Goal: Information Seeking & Learning: Find specific fact

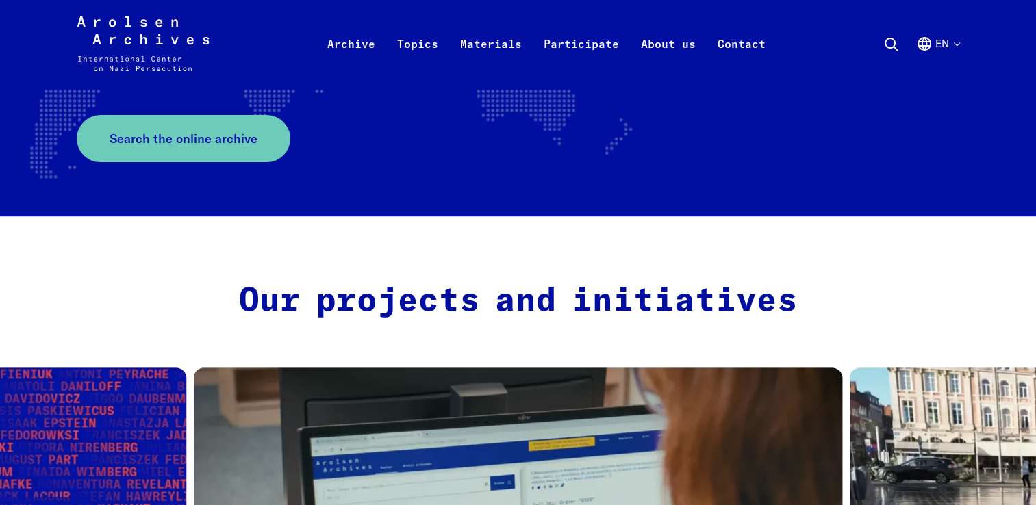
scroll to position [274, 0]
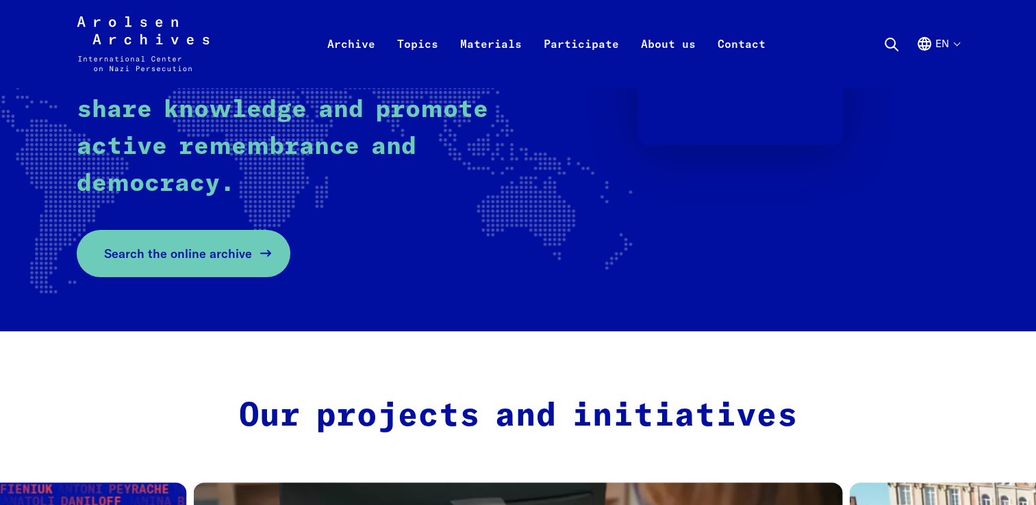
click at [262, 248] on icon at bounding box center [265, 253] width 16 height 16
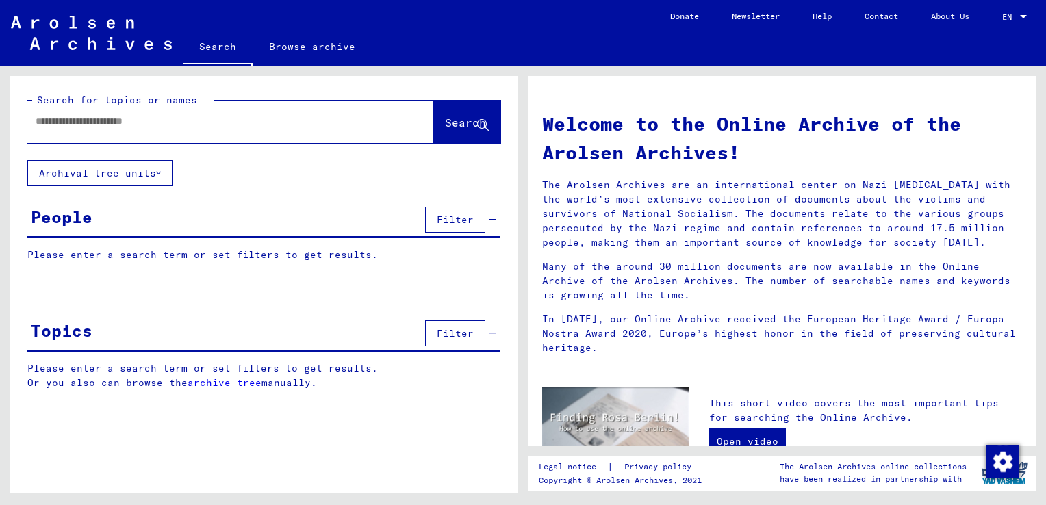
click at [50, 122] on input "text" at bounding box center [214, 121] width 357 height 14
click at [459, 214] on span "Filter" at bounding box center [455, 220] width 37 height 12
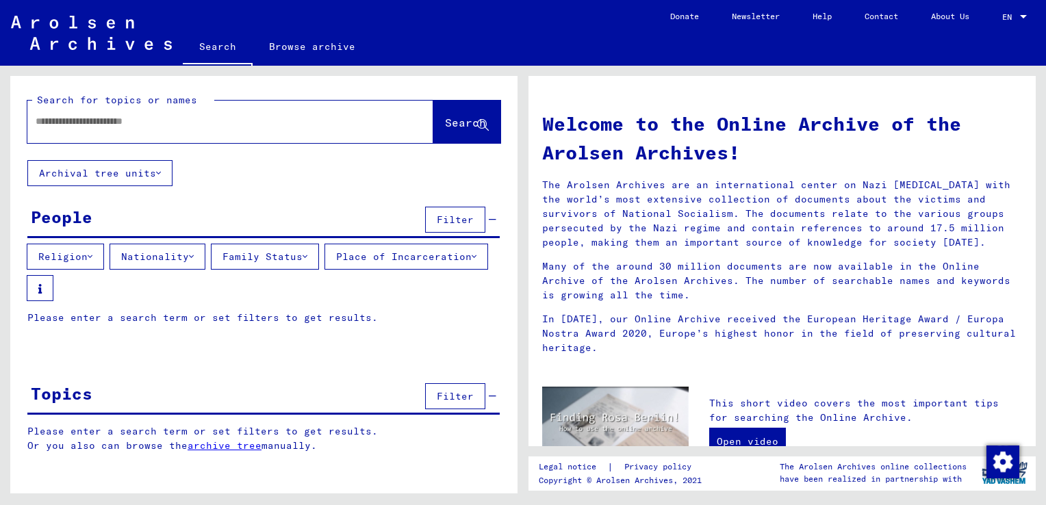
click at [123, 125] on input "text" at bounding box center [214, 121] width 357 height 14
type input "*******"
click at [468, 118] on span "Search" at bounding box center [465, 123] width 41 height 14
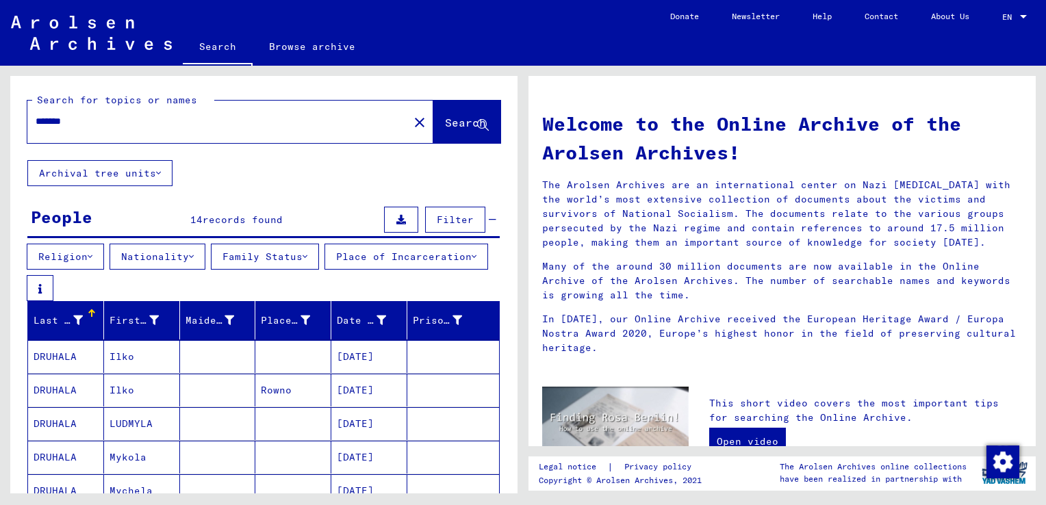
click at [242, 215] on span "records found" at bounding box center [243, 220] width 80 height 12
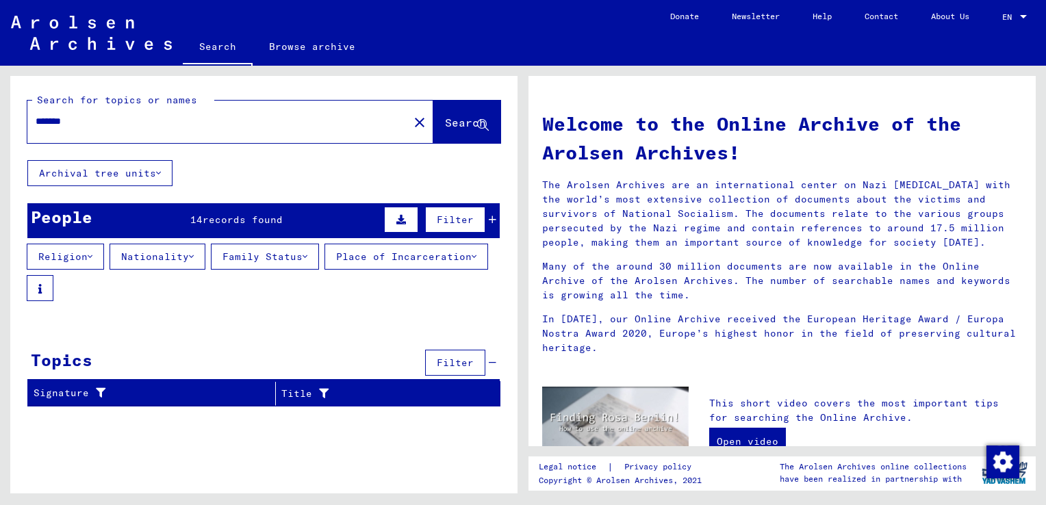
click at [266, 213] on div "14 records found" at bounding box center [236, 220] width 92 height 14
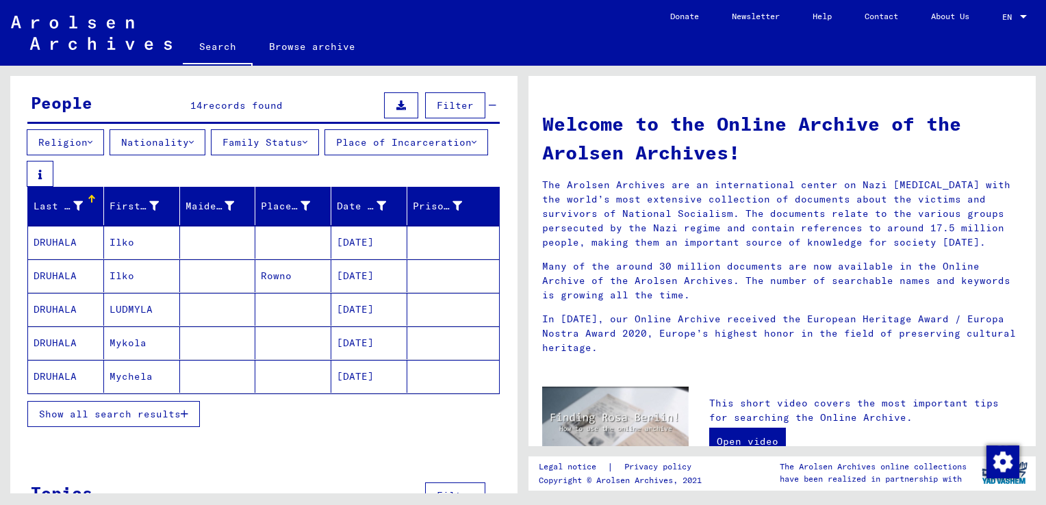
scroll to position [162, 0]
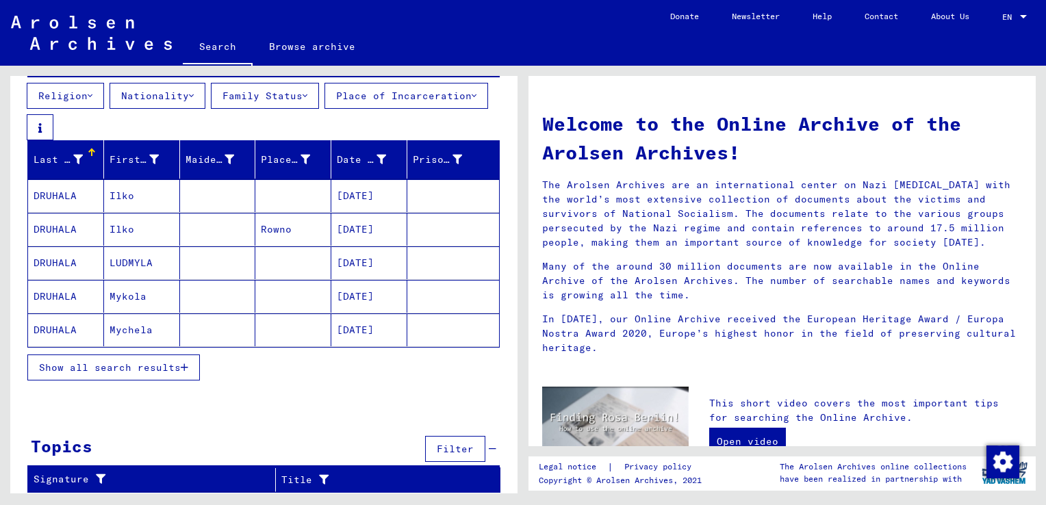
click at [177, 366] on span "Show all search results" at bounding box center [110, 367] width 142 height 12
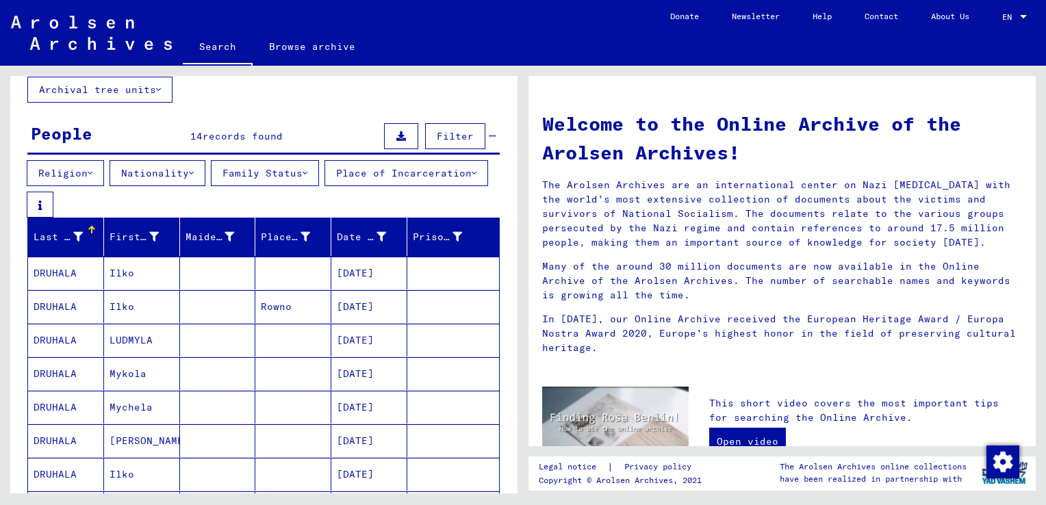
scroll to position [79, 0]
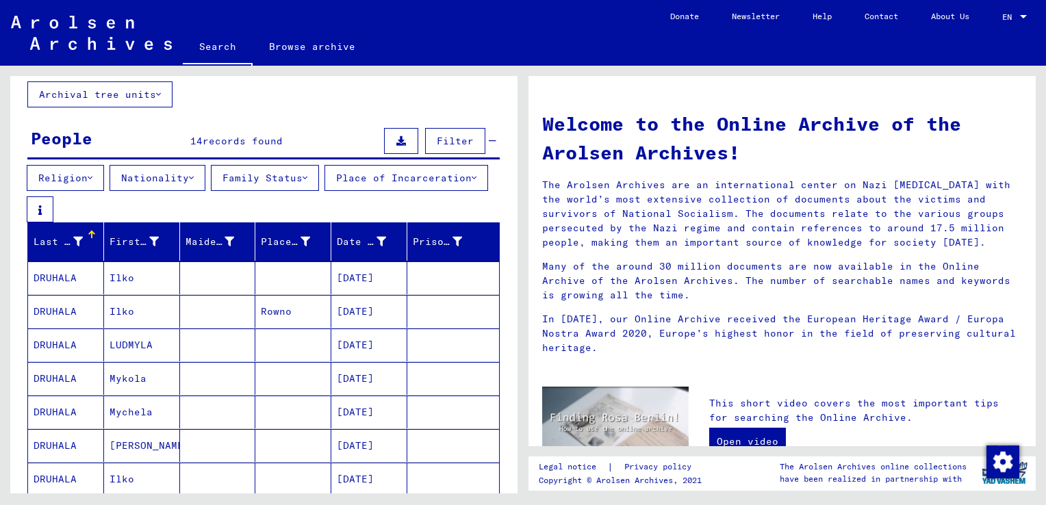
click at [129, 278] on mat-cell "Ilko" at bounding box center [142, 278] width 76 height 33
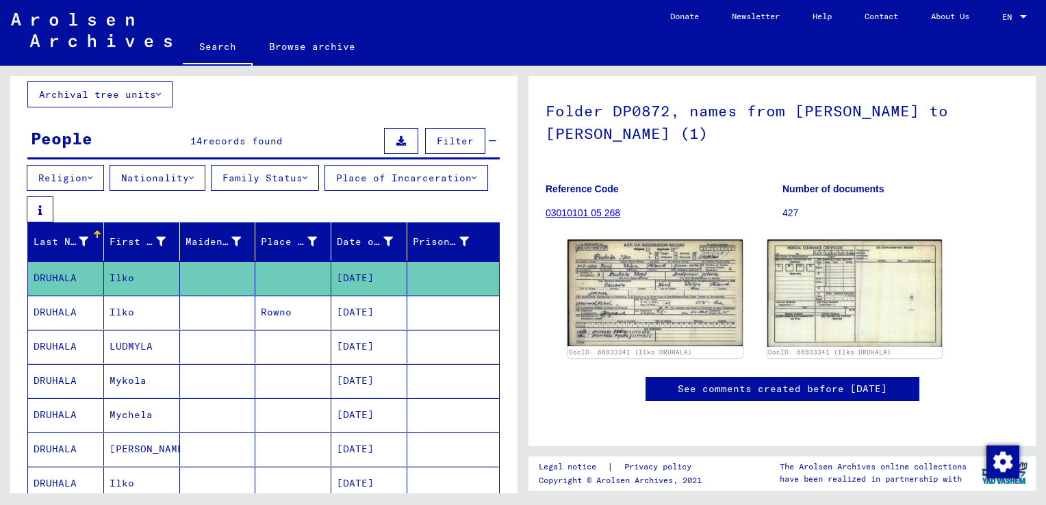
scroll to position [137, 0]
click at [625, 246] on img at bounding box center [654, 293] width 183 height 112
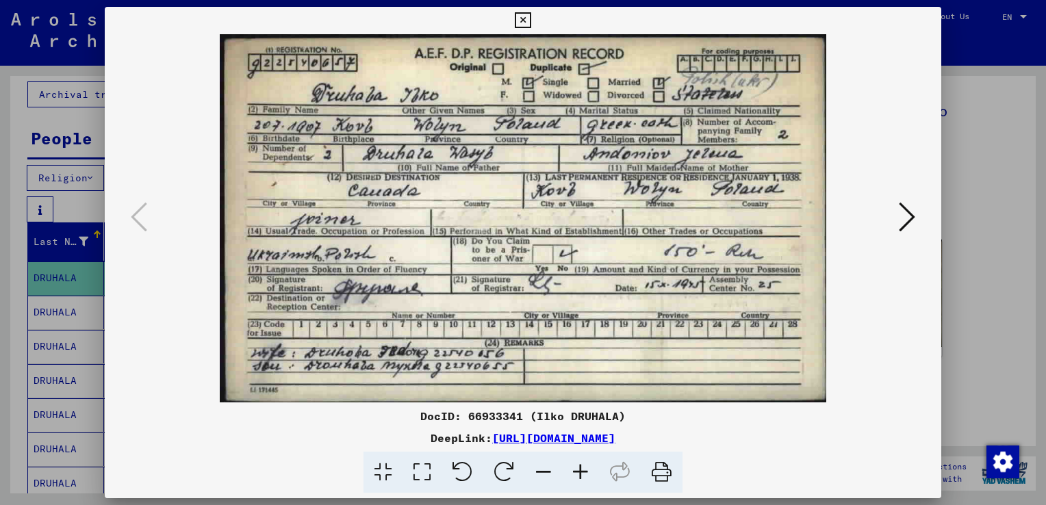
click at [910, 217] on icon at bounding box center [907, 217] width 16 height 33
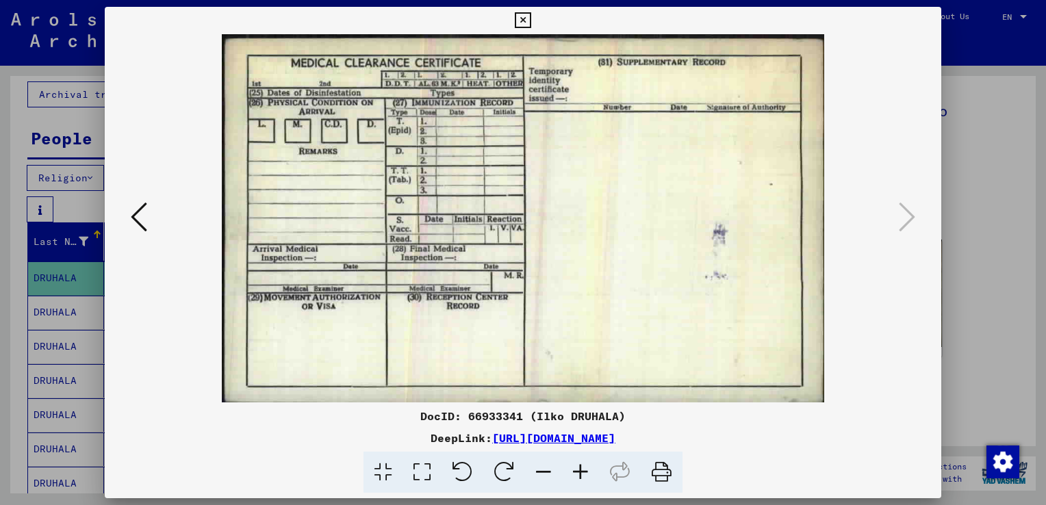
click at [520, 22] on icon at bounding box center [523, 20] width 16 height 16
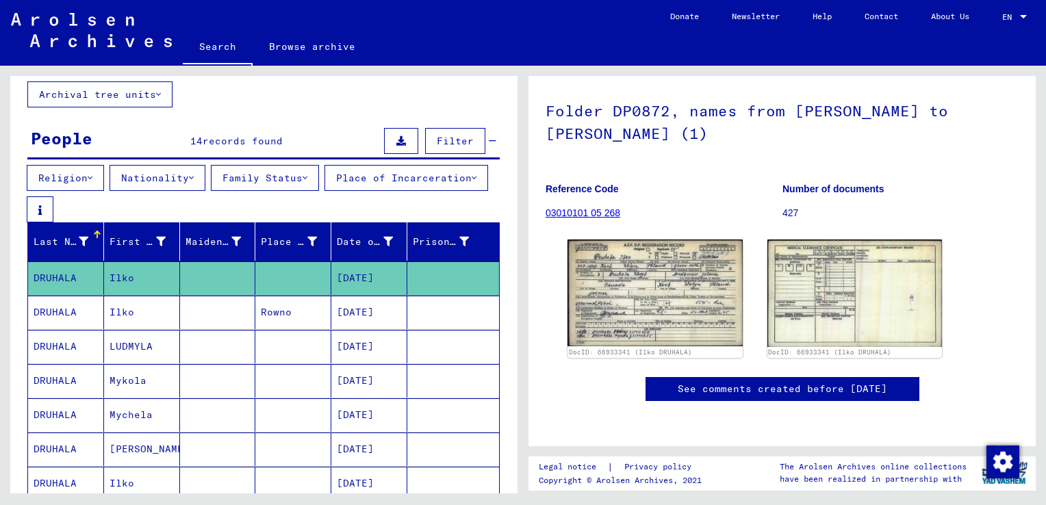
click at [121, 311] on mat-cell "Ilko" at bounding box center [142, 313] width 76 height 34
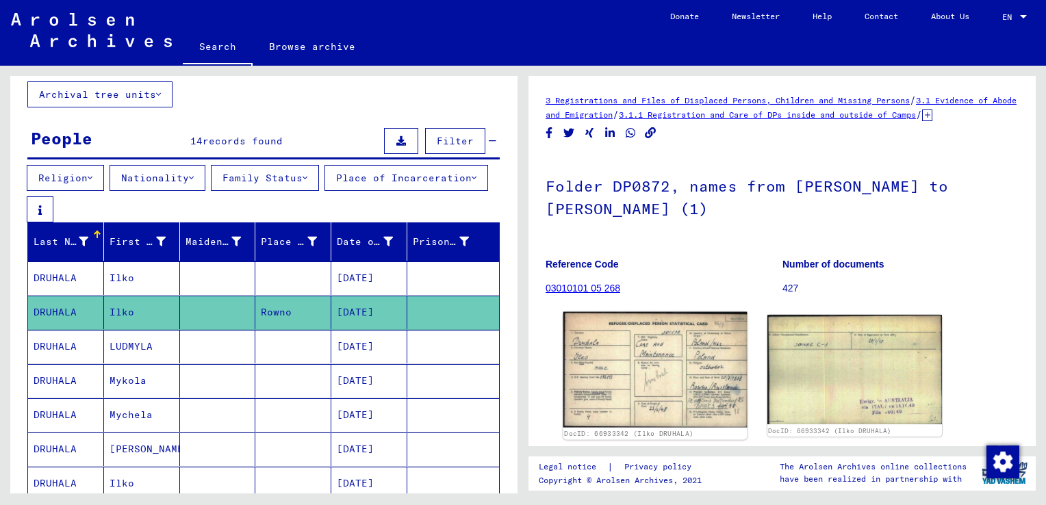
click at [667, 389] on img at bounding box center [654, 370] width 183 height 116
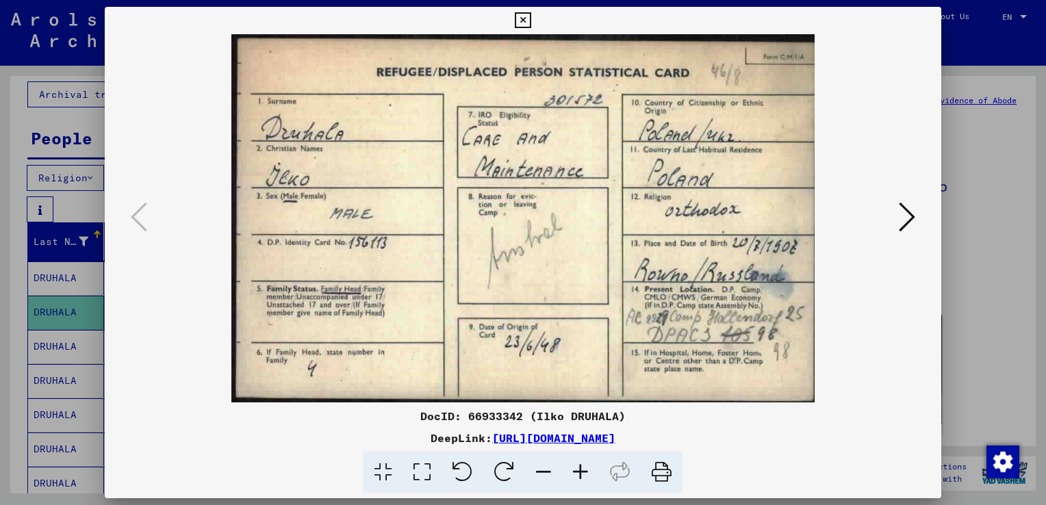
click at [916, 216] on button at bounding box center [907, 218] width 25 height 39
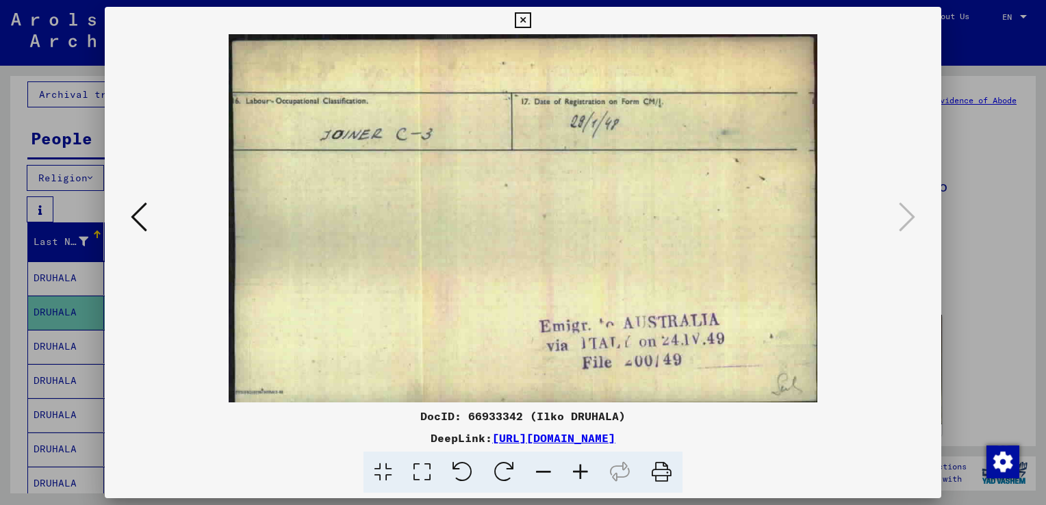
click at [521, 17] on icon at bounding box center [523, 20] width 16 height 16
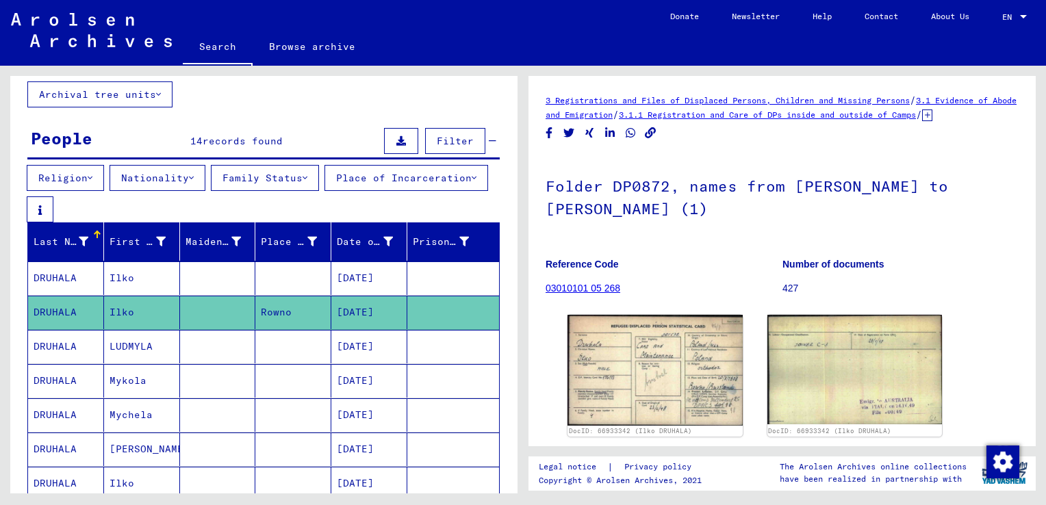
click at [115, 346] on mat-cell "LUDMYLA" at bounding box center [142, 347] width 76 height 34
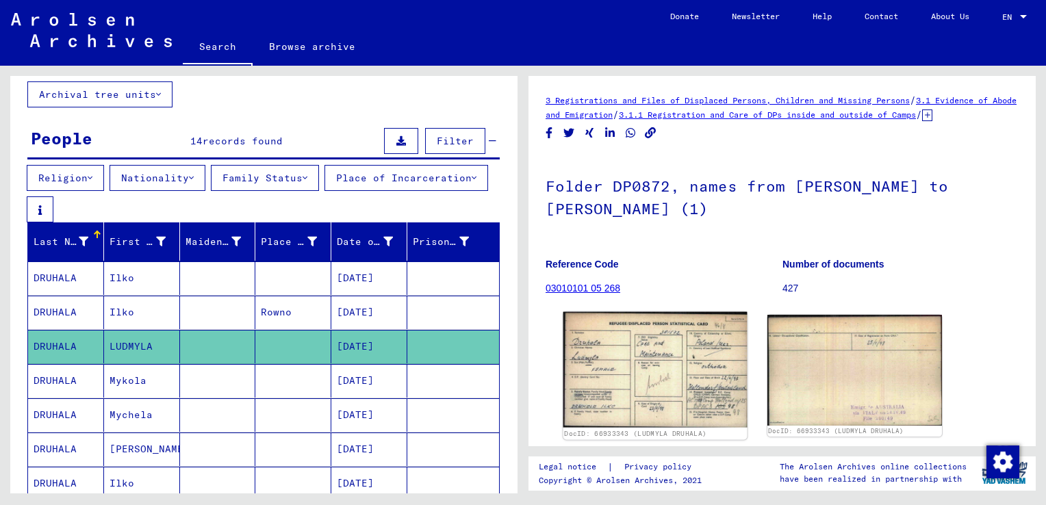
click at [650, 396] on img at bounding box center [654, 370] width 183 height 116
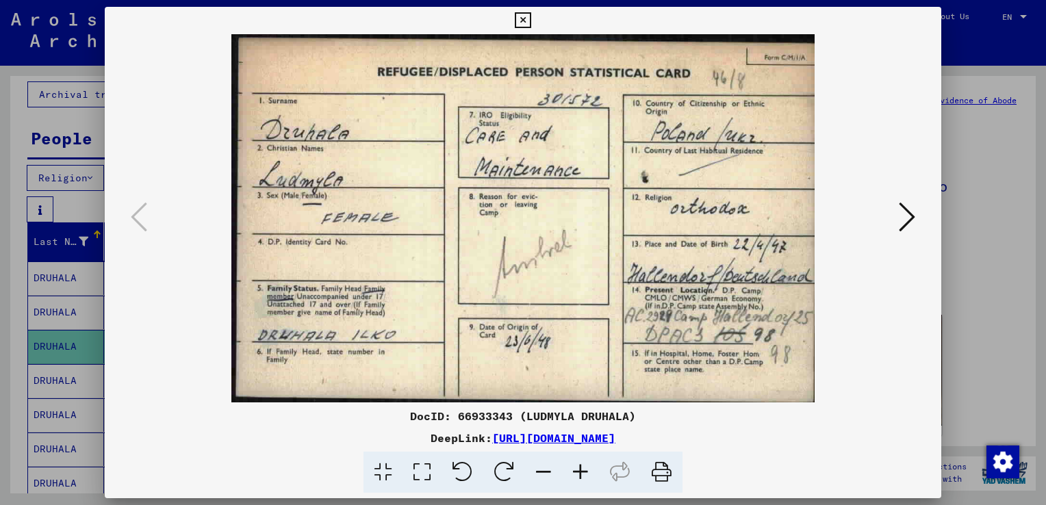
click at [912, 210] on icon at bounding box center [907, 217] width 16 height 33
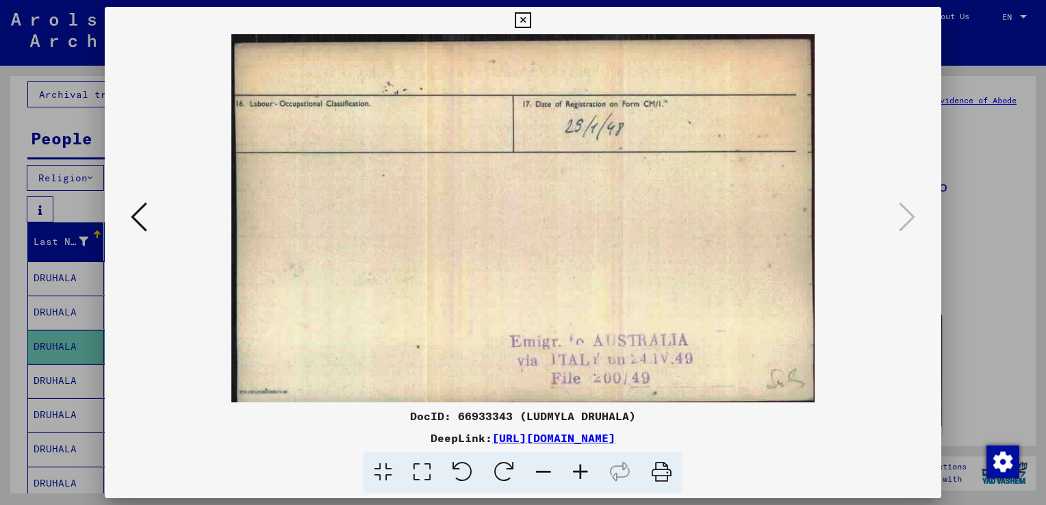
click at [524, 17] on icon at bounding box center [523, 20] width 16 height 16
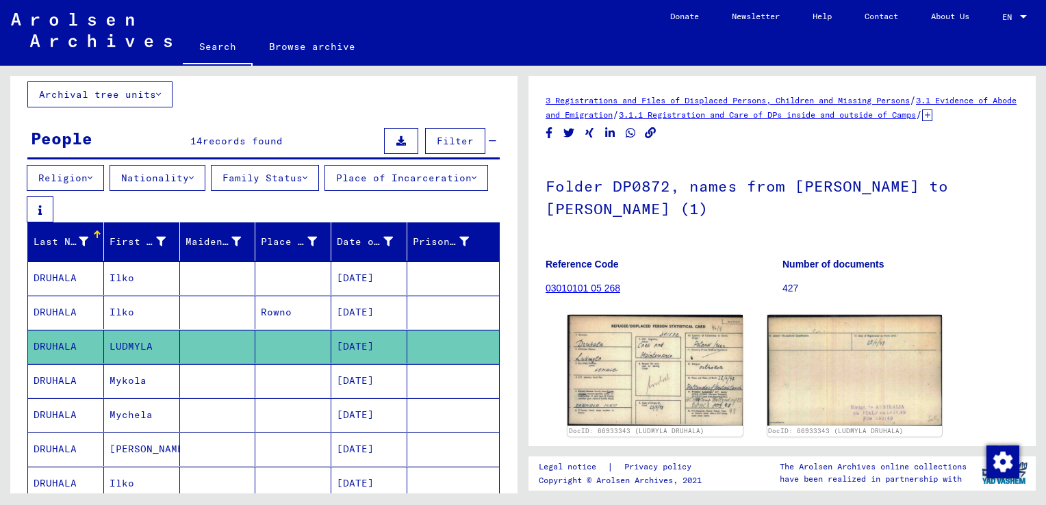
click at [132, 384] on mat-cell "Mykola" at bounding box center [142, 381] width 76 height 34
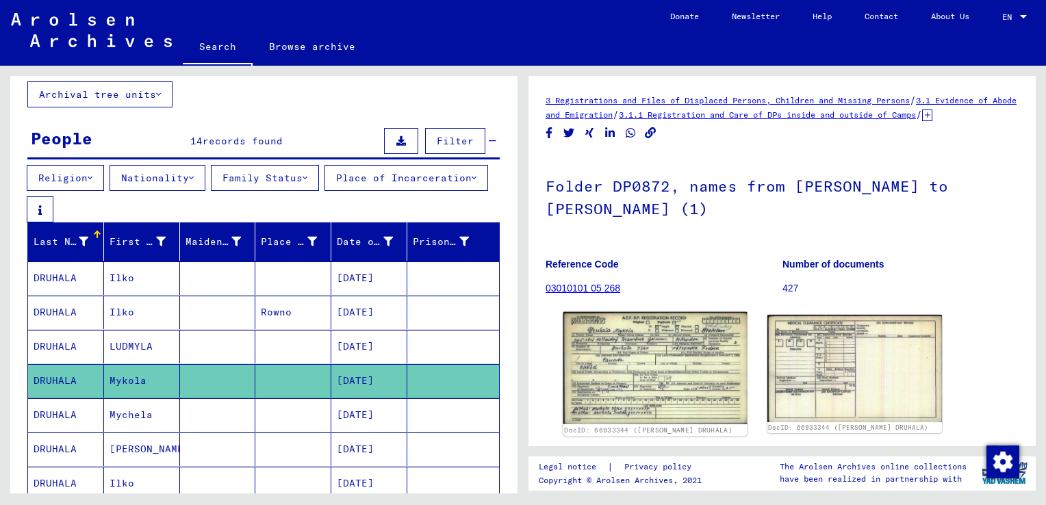
click at [607, 387] on img at bounding box center [654, 368] width 183 height 112
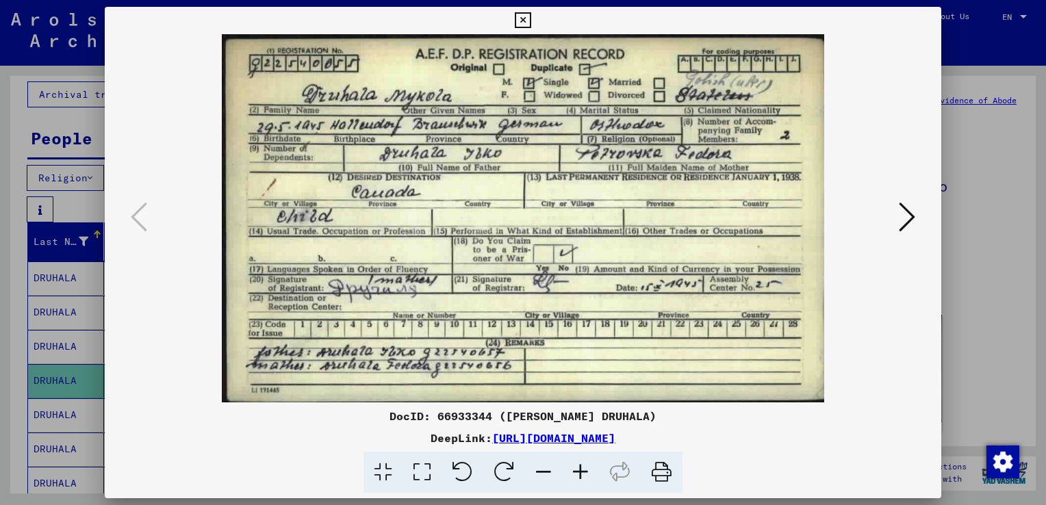
click at [902, 210] on icon at bounding box center [907, 217] width 16 height 33
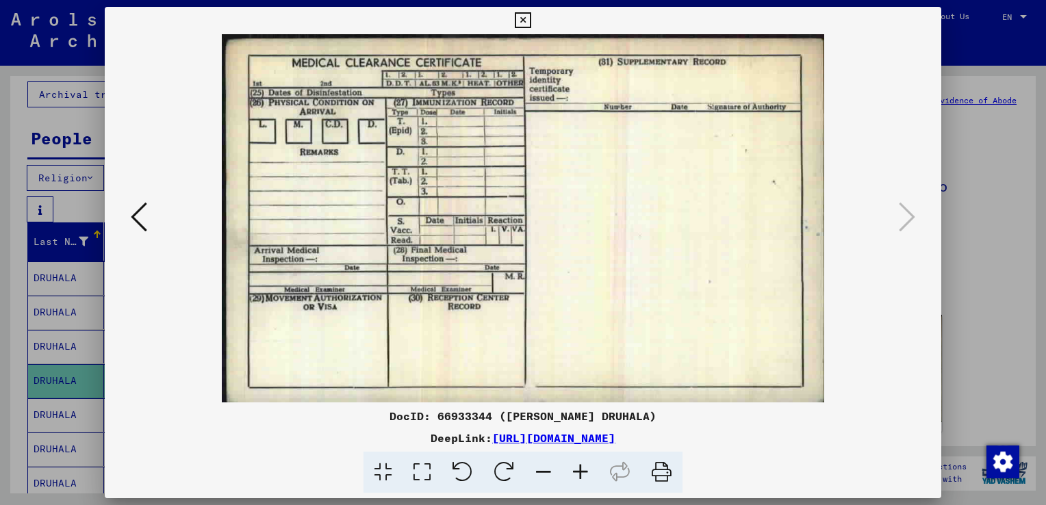
click at [518, 18] on icon at bounding box center [523, 20] width 16 height 16
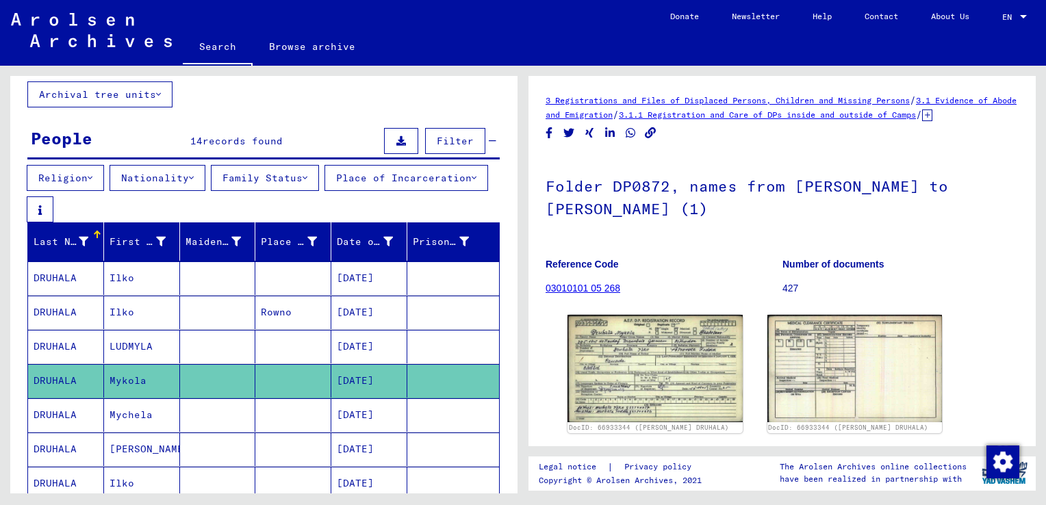
click at [128, 414] on mat-cell "Mychela" at bounding box center [142, 415] width 76 height 34
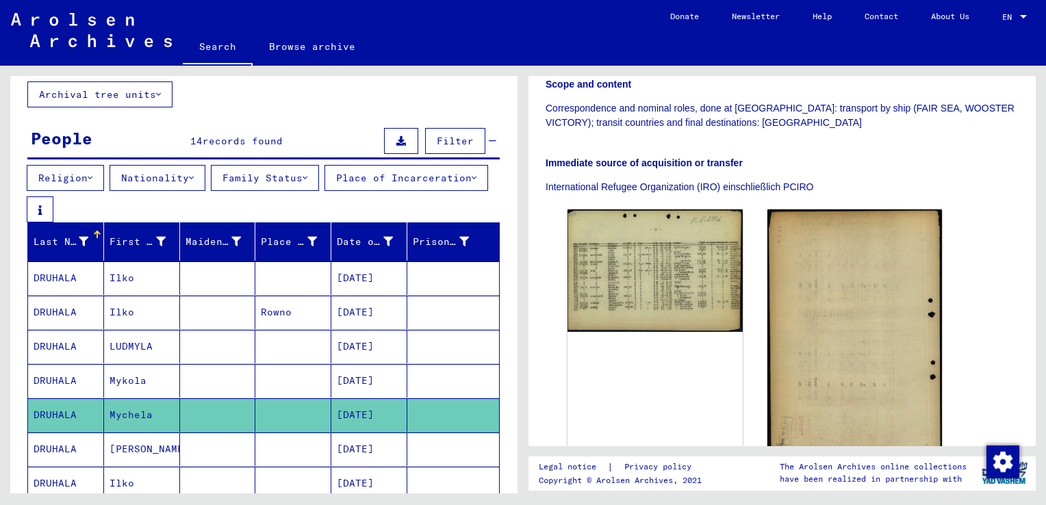
scroll to position [342, 0]
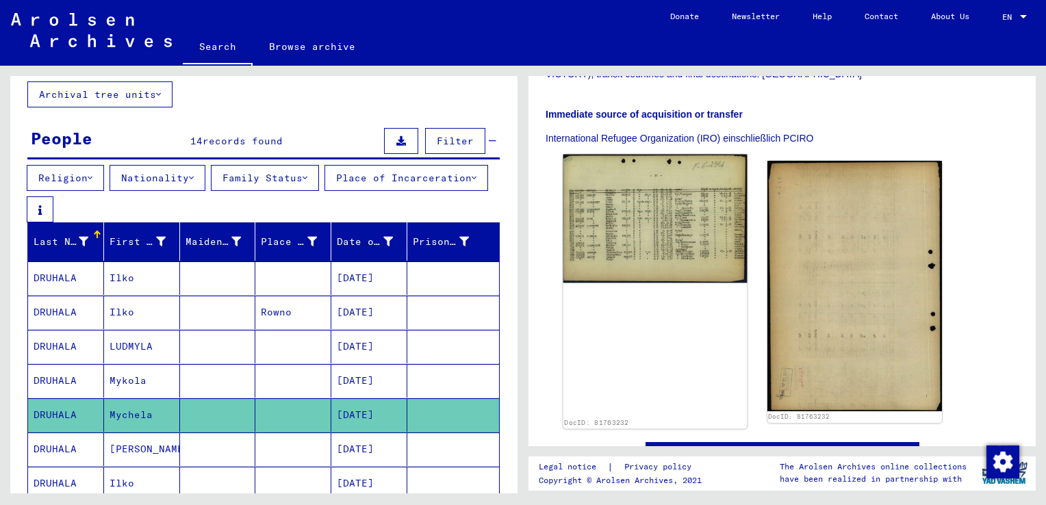
click at [613, 220] on img at bounding box center [654, 219] width 183 height 128
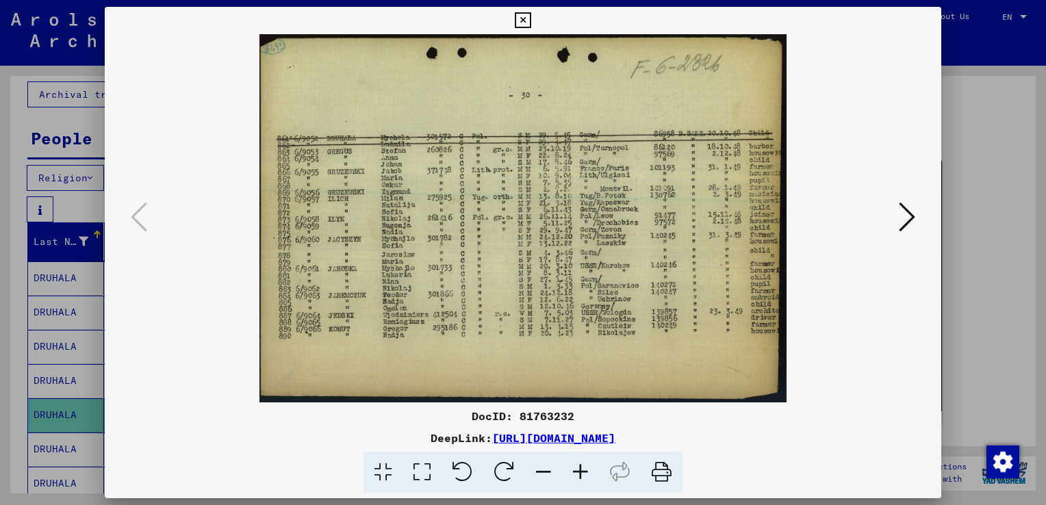
click at [518, 18] on icon at bounding box center [523, 20] width 16 height 16
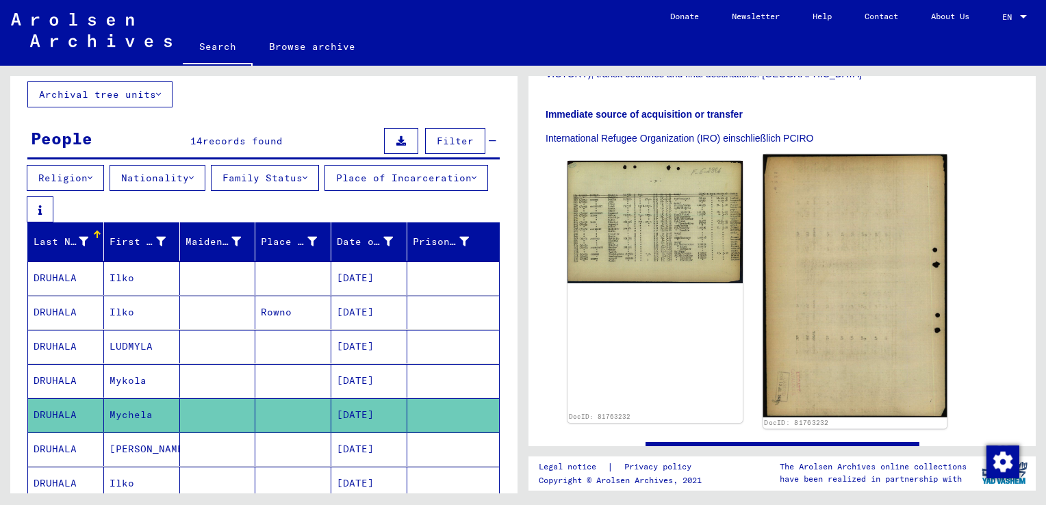
click at [862, 290] on img at bounding box center [854, 286] width 183 height 263
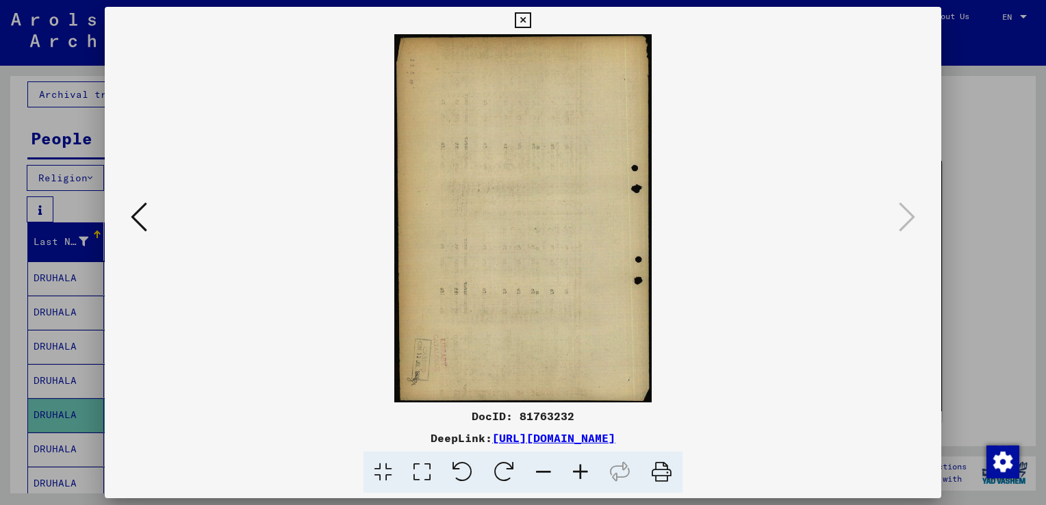
click at [138, 216] on icon at bounding box center [139, 217] width 16 height 33
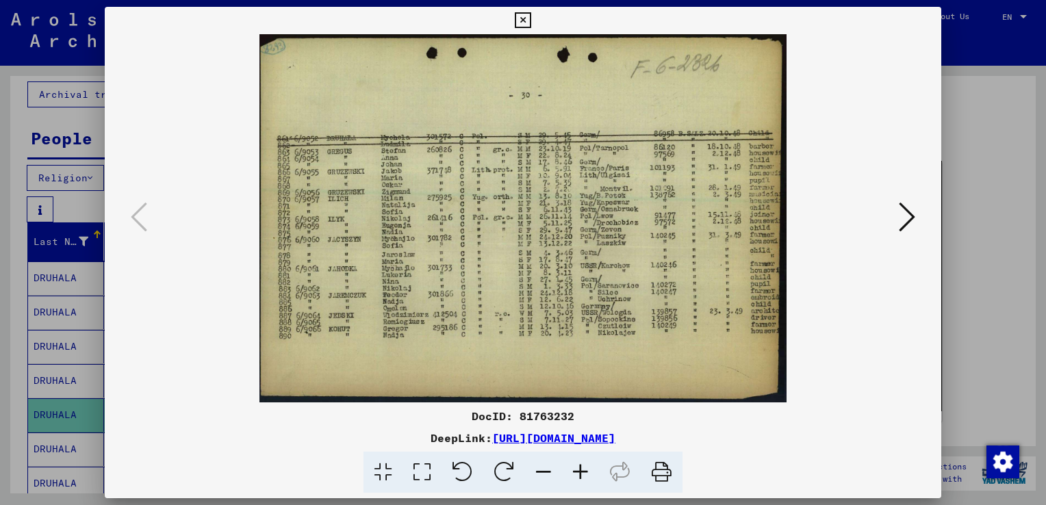
click at [519, 17] on icon at bounding box center [523, 20] width 16 height 16
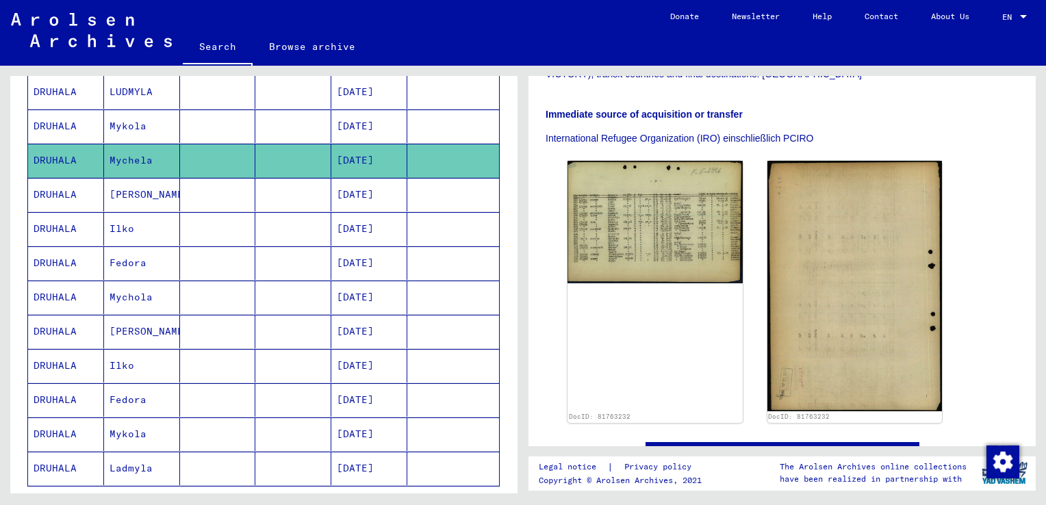
scroll to position [353, 0]
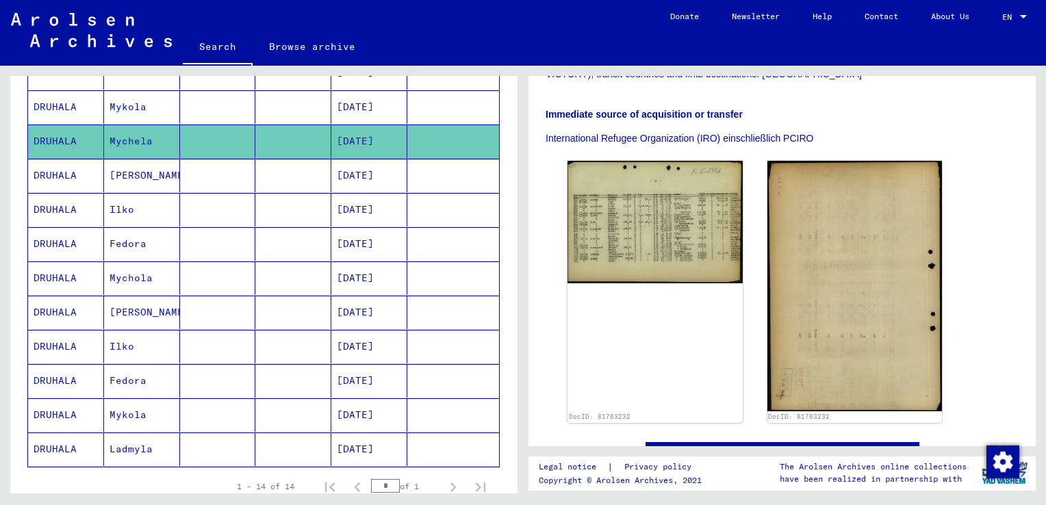
click at [122, 180] on mat-cell "Ludmila" at bounding box center [142, 176] width 76 height 34
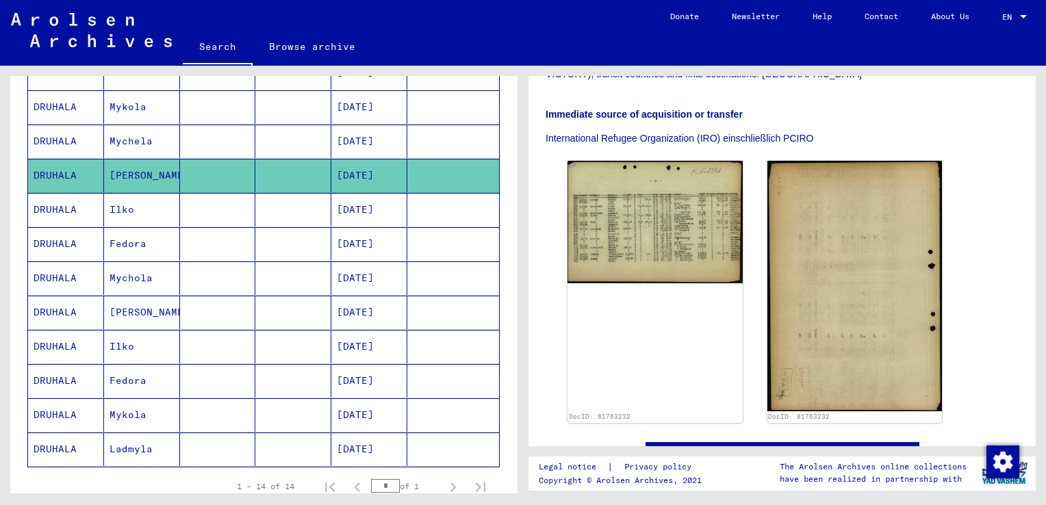
drag, startPoint x: 122, startPoint y: 180, endPoint x: 150, endPoint y: 178, distance: 28.1
click at [150, 178] on mat-cell "Ludmila" at bounding box center [142, 176] width 76 height 34
click at [146, 175] on mat-cell "Ludmila" at bounding box center [142, 176] width 76 height 34
click at [121, 243] on mat-cell "Fedora" at bounding box center [142, 244] width 76 height 34
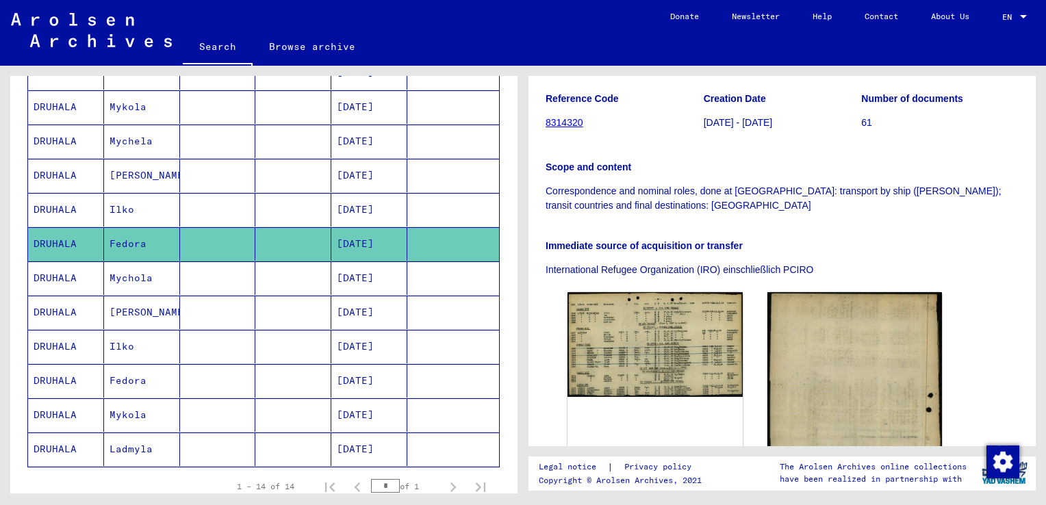
scroll to position [274, 0]
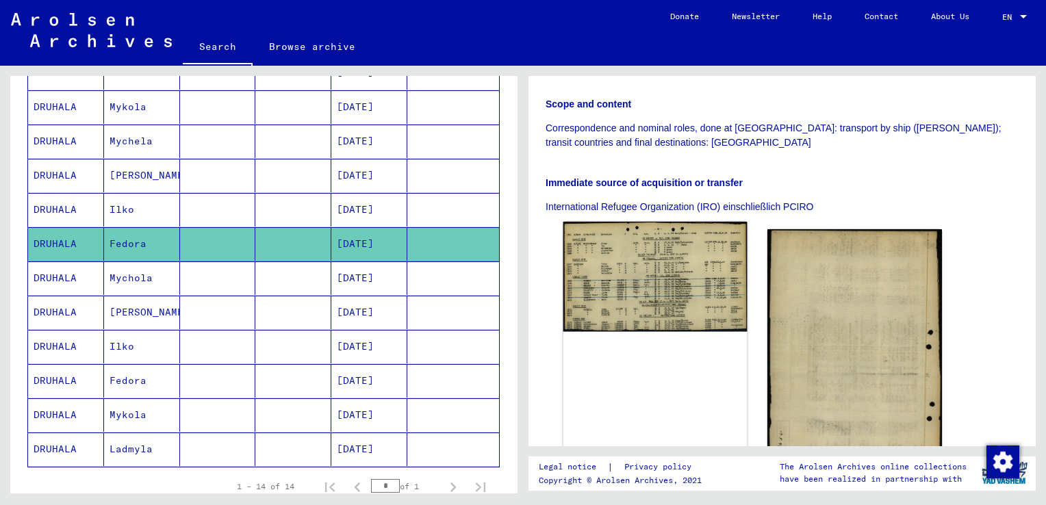
click at [650, 249] on img at bounding box center [654, 277] width 183 height 110
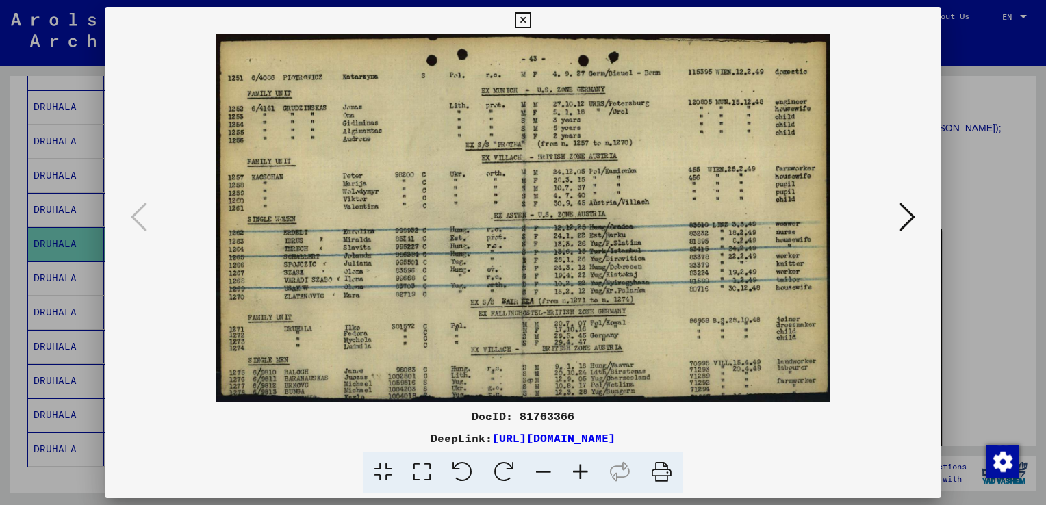
click at [523, 18] on icon at bounding box center [523, 20] width 16 height 16
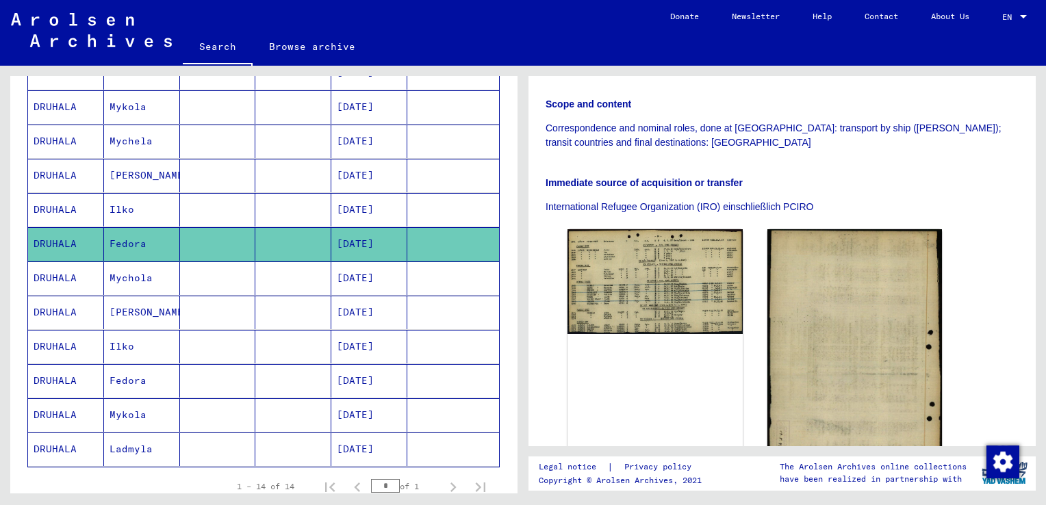
click at [122, 377] on mat-cell "Fedora" at bounding box center [142, 381] width 76 height 34
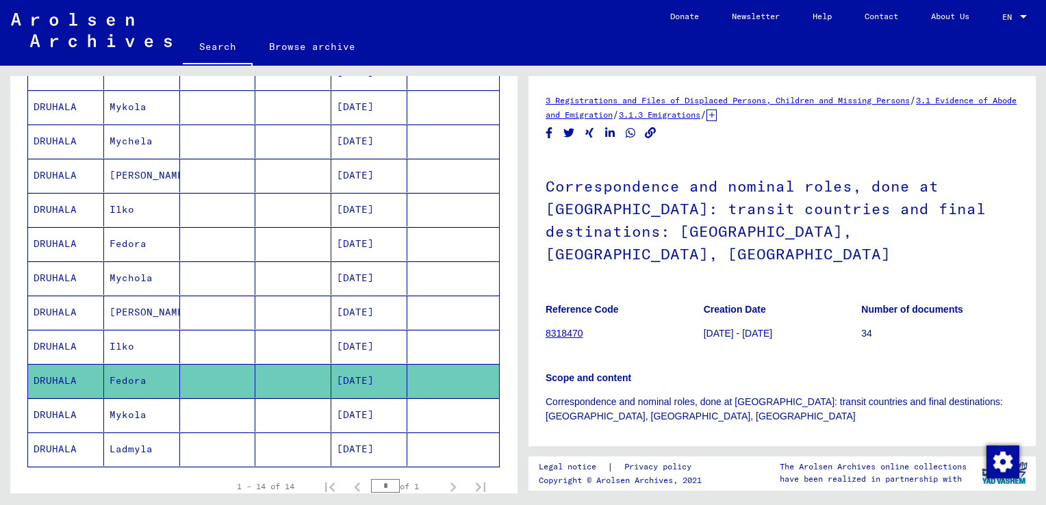
drag, startPoint x: 122, startPoint y: 377, endPoint x: 142, endPoint y: 387, distance: 23.3
click at [142, 387] on mat-cell "Fedora" at bounding box center [142, 381] width 76 height 34
click at [133, 380] on mat-cell "Fedora" at bounding box center [142, 381] width 76 height 34
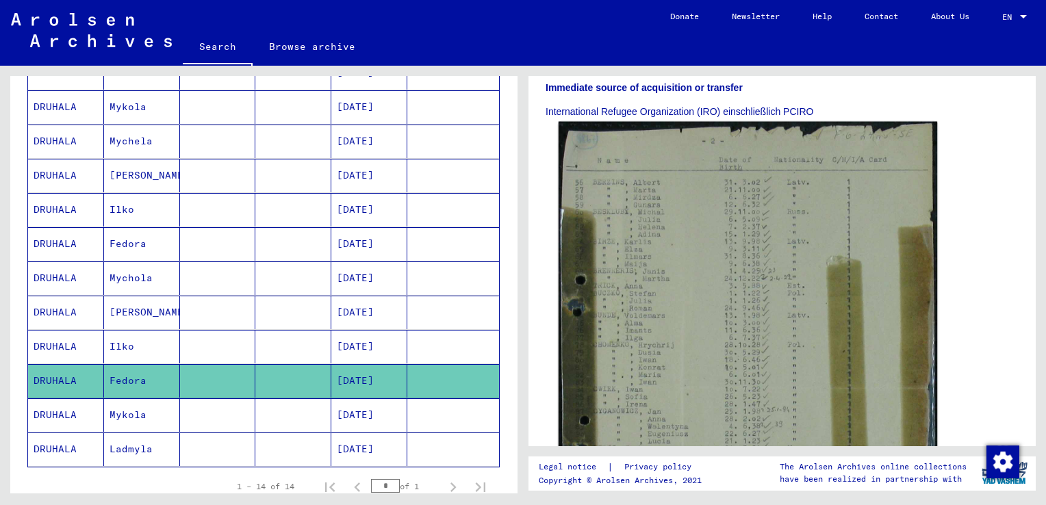
scroll to position [411, 0]
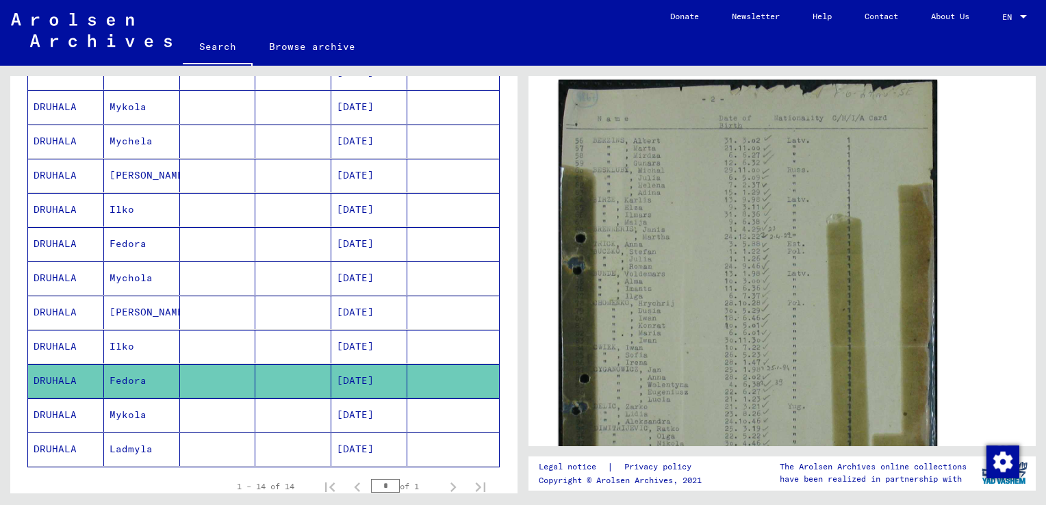
click at [676, 333] on img at bounding box center [748, 340] width 379 height 520
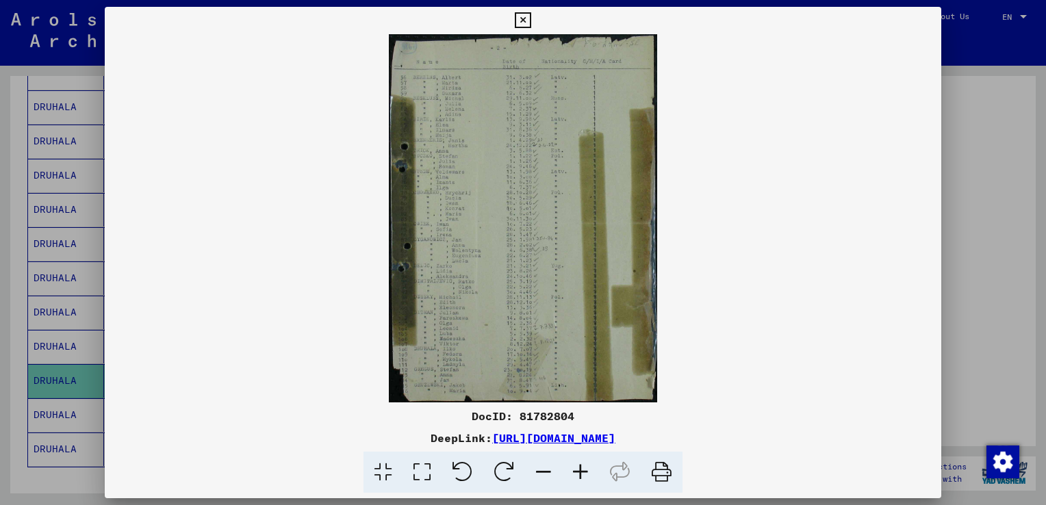
click at [511, 322] on img at bounding box center [523, 218] width 837 height 368
click at [518, 16] on icon at bounding box center [523, 20] width 16 height 16
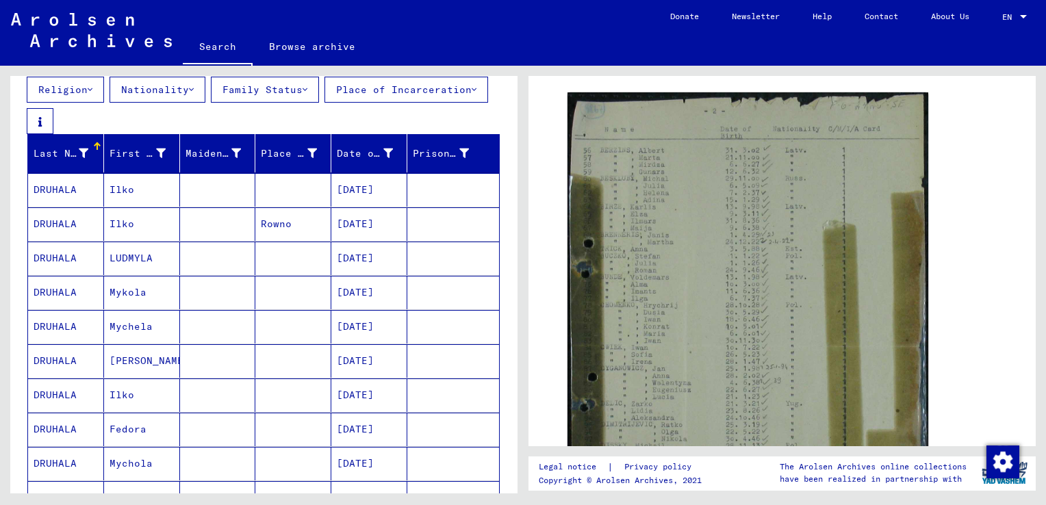
scroll to position [86, 0]
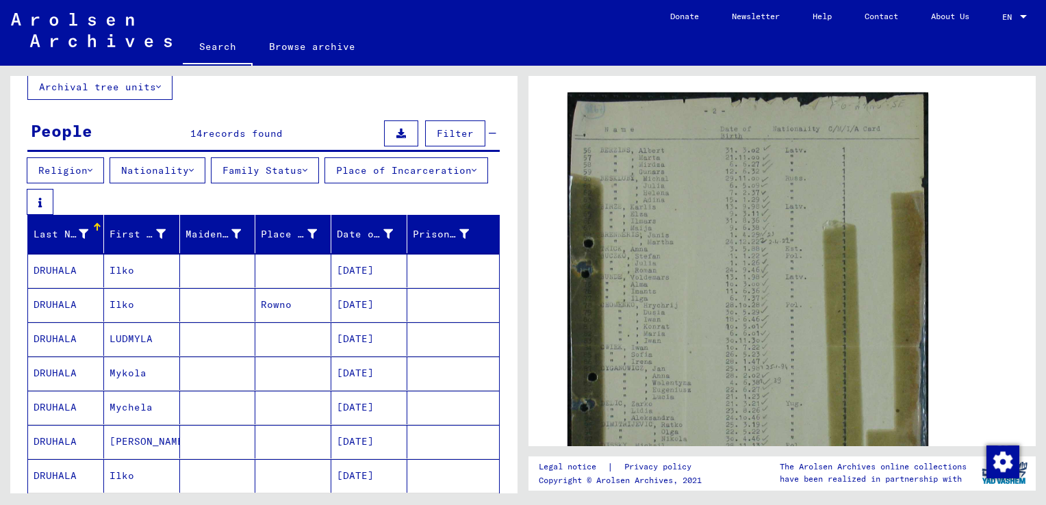
click at [79, 165] on button "Religion" at bounding box center [65, 170] width 77 height 26
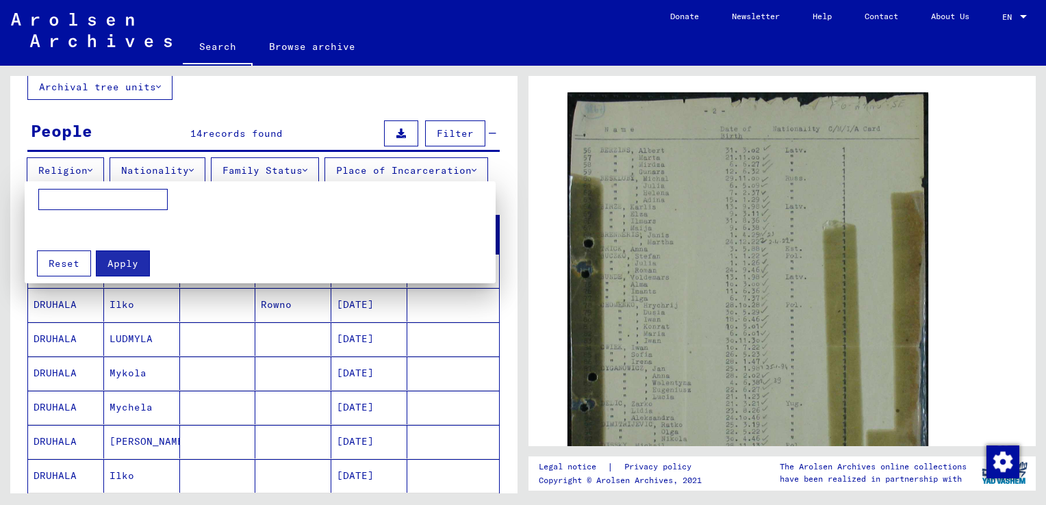
click at [255, 221] on mat-grid-list at bounding box center [270, 229] width 464 height 24
click at [129, 84] on div at bounding box center [523, 252] width 1046 height 505
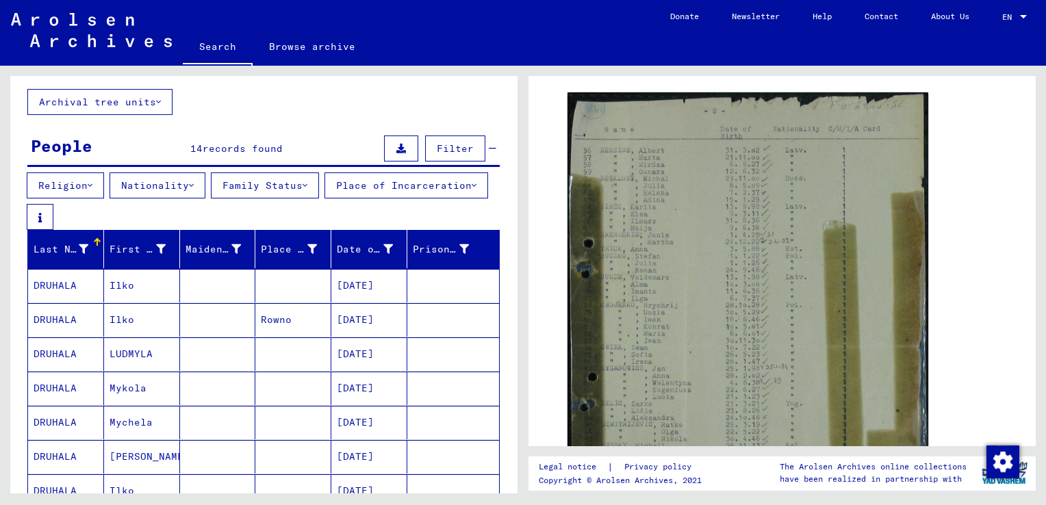
scroll to position [0, 0]
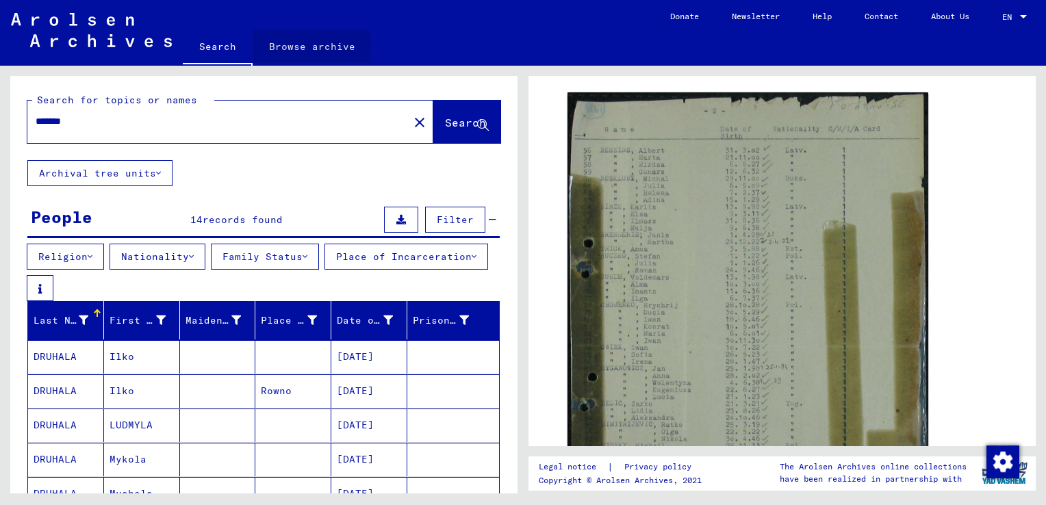
click at [301, 46] on link "Browse archive" at bounding box center [312, 46] width 119 height 33
